Goal: Transaction & Acquisition: Book appointment/travel/reservation

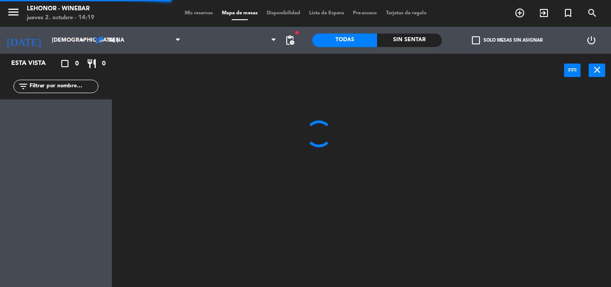
click at [51, 43] on input "[DEMOGRAPHIC_DATA] [DATE]" at bounding box center [85, 40] width 76 height 15
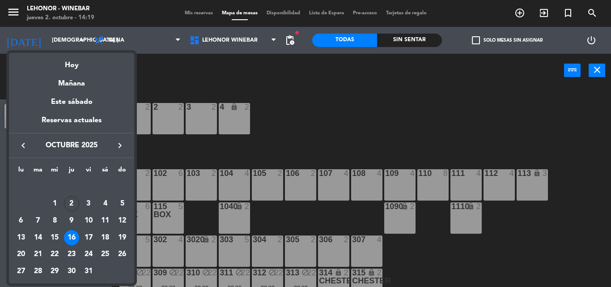
click at [115, 143] on icon "keyboard_arrow_right" at bounding box center [119, 145] width 11 height 11
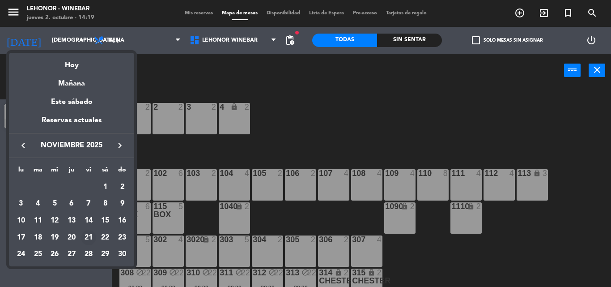
click at [89, 233] on div "21" at bounding box center [88, 237] width 15 height 15
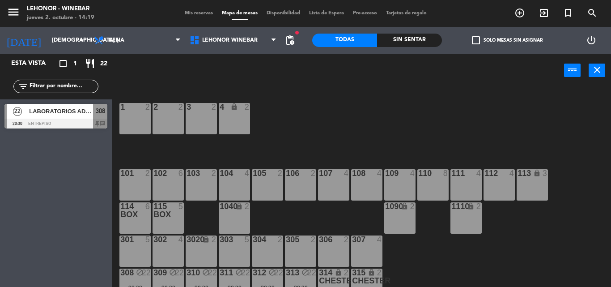
type input "vie. [DATE]"
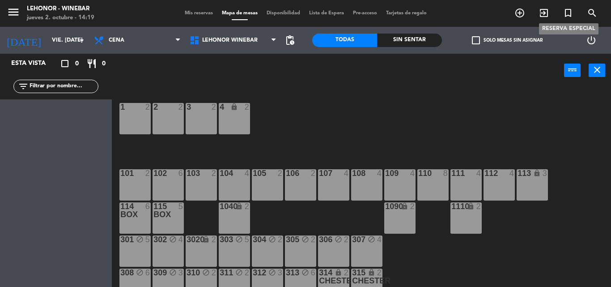
click at [567, 17] on icon "turned_in_not" at bounding box center [568, 13] width 11 height 11
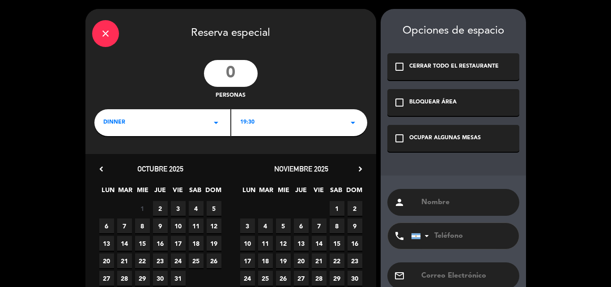
click at [233, 66] on input "number" at bounding box center [231, 73] width 54 height 27
type input "40"
click at [256, 123] on div "19:30 arrow_drop_down" at bounding box center [299, 122] width 136 height 27
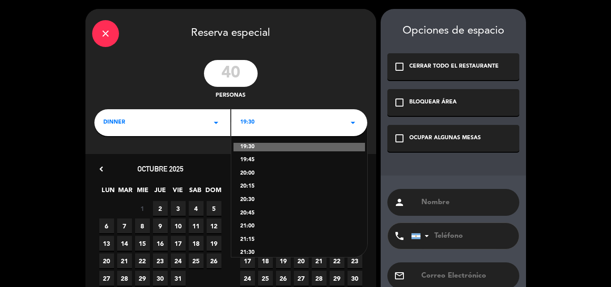
click at [258, 169] on div "20:00" at bounding box center [299, 173] width 118 height 9
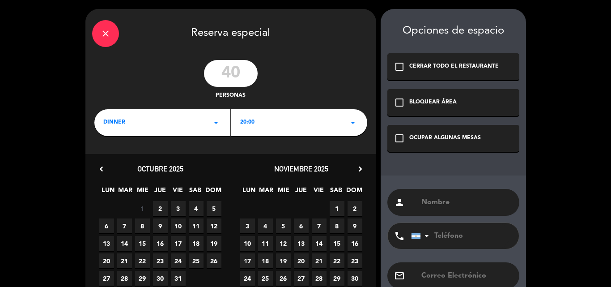
click at [322, 258] on span "21" at bounding box center [319, 260] width 15 height 15
click at [436, 198] on input "text" at bounding box center [466, 202] width 92 height 13
click at [423, 202] on input "text" at bounding box center [466, 202] width 92 height 13
paste input "Doc24 (Portal Salud S.A.)"
type input "Doc24 (Portal Salud S.A.)"
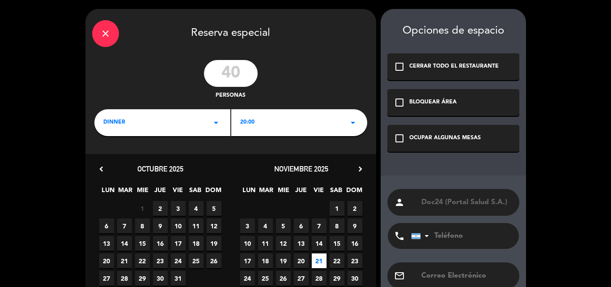
click at [575, 150] on div "close Reserva especial 40 personas DINNER arrow_drop_down 20:00 arrow_drop_down…" at bounding box center [305, 170] width 611 height 340
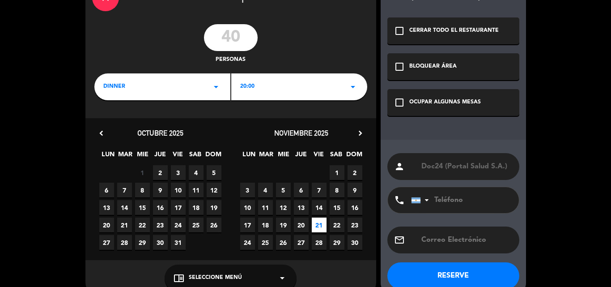
scroll to position [53, 0]
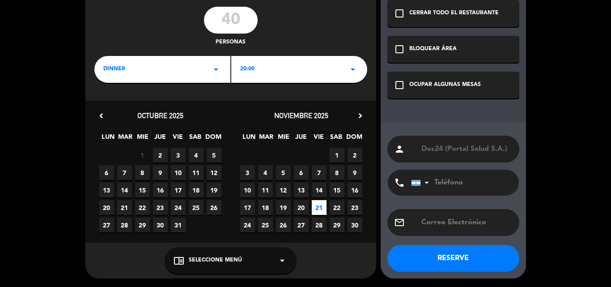
click at [453, 255] on button "RESERVE" at bounding box center [453, 258] width 132 height 27
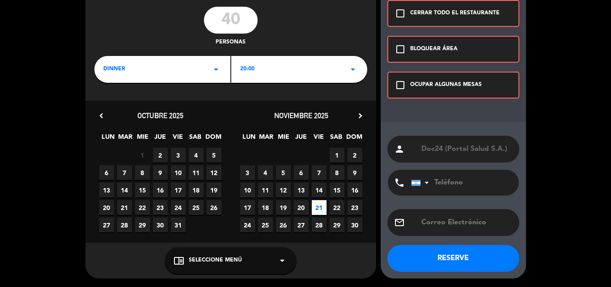
click at [416, 76] on div "check_box_outline_blank OCUPAR ALGUNAS MESAS" at bounding box center [453, 85] width 132 height 27
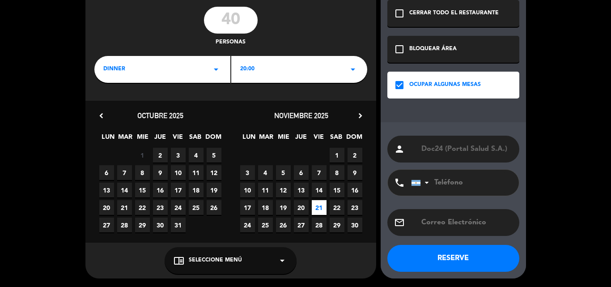
click at [433, 264] on button "RESERVE" at bounding box center [453, 258] width 132 height 27
